Goal: Task Accomplishment & Management: Manage account settings

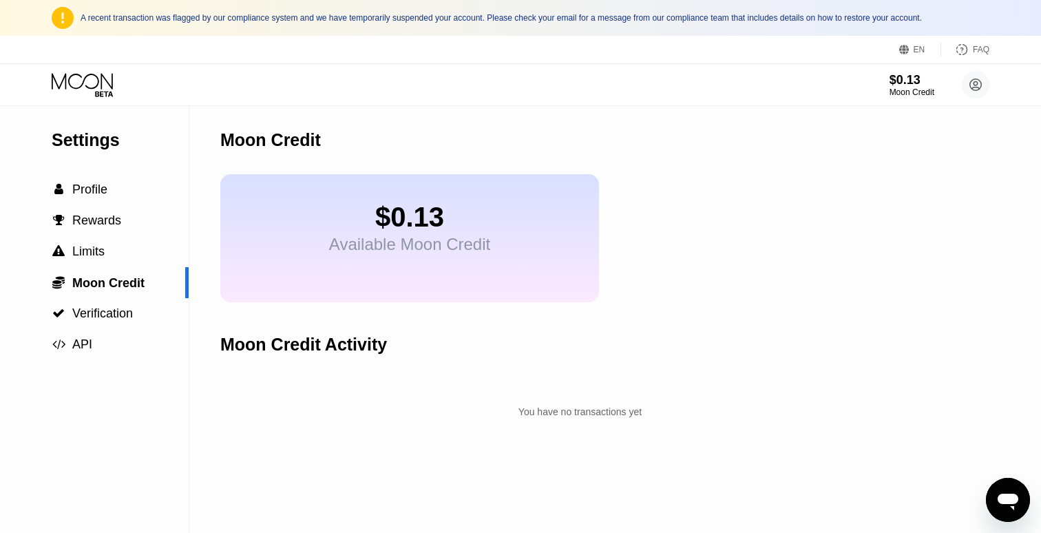
click at [81, 86] on icon at bounding box center [84, 85] width 64 height 24
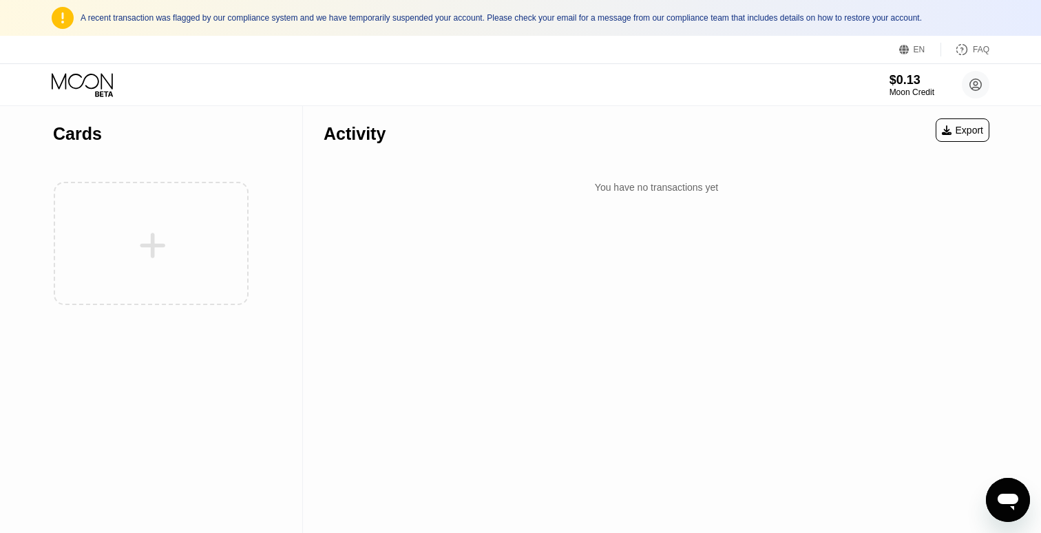
click at [193, 253] on div at bounding box center [151, 243] width 196 height 151
click at [171, 247] on div at bounding box center [151, 243] width 196 height 151
click at [100, 89] on icon at bounding box center [84, 85] width 64 height 24
click at [503, 528] on div "Activity Export You have no transactions yet" at bounding box center [656, 319] width 707 height 427
